Goal: Information Seeking & Learning: Understand process/instructions

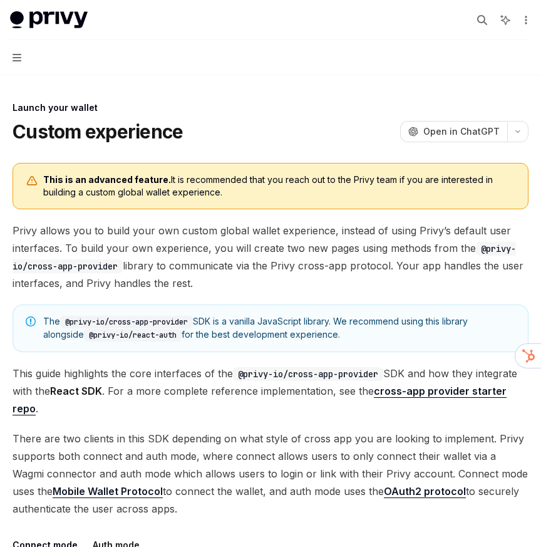
click at [224, 242] on span "Privy allows you to build your own custom global wallet experience, instead of …" at bounding box center [271, 257] width 516 height 70
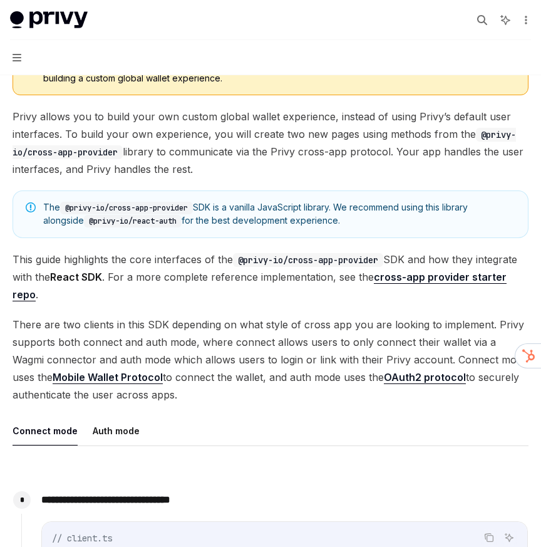
scroll to position [123, 0]
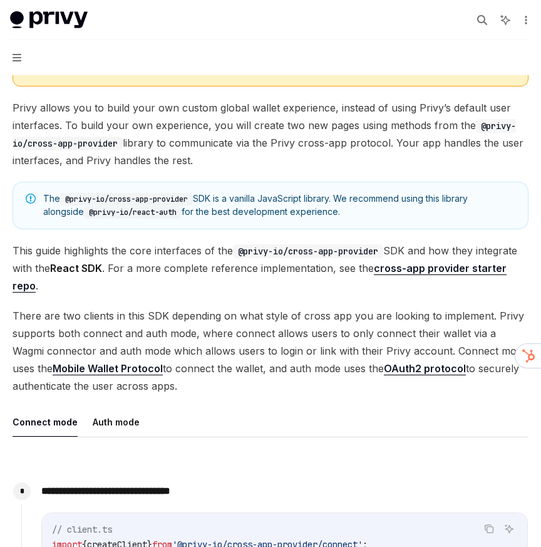
click at [198, 307] on span "There are two clients in this SDK depending on what style of cross app you are …" at bounding box center [271, 351] width 516 height 88
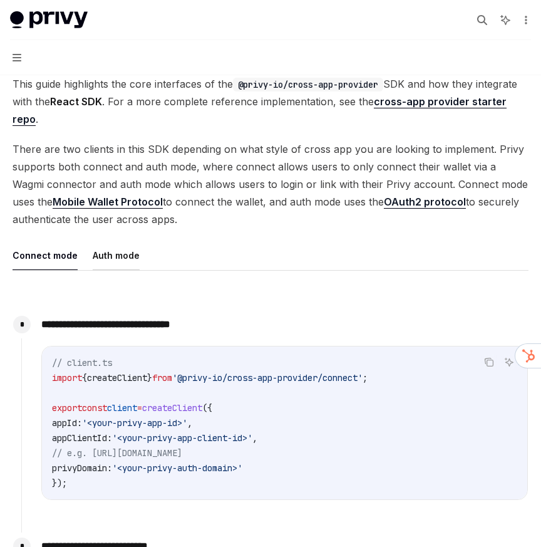
scroll to position [293, 0]
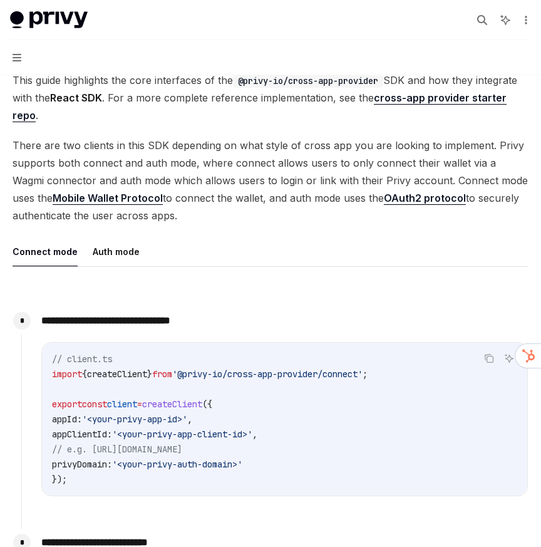
click at [204, 159] on span "There are two clients in this SDK depending on what style of cross app you are …" at bounding box center [271, 180] width 516 height 88
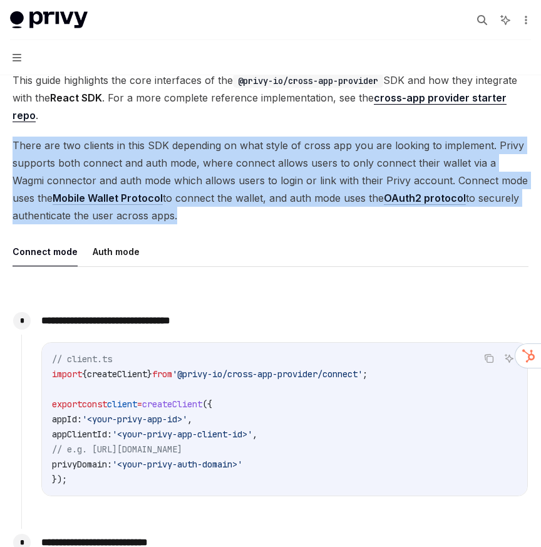
click at [204, 159] on span "There are two clients in this SDK depending on what style of cross app you are …" at bounding box center [271, 180] width 516 height 88
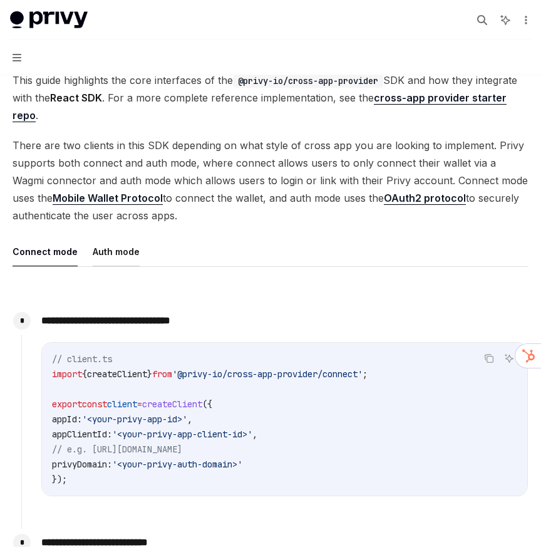
click at [113, 250] on button "Auth mode" at bounding box center [116, 251] width 47 height 29
type textarea "*"
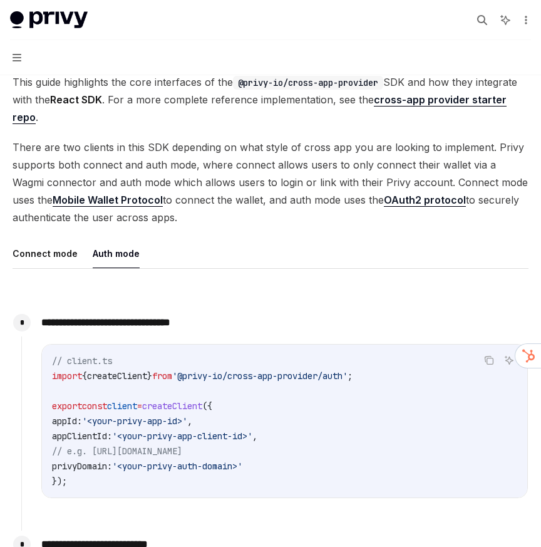
scroll to position [324, 0]
